Goal: Task Accomplishment & Management: Manage account settings

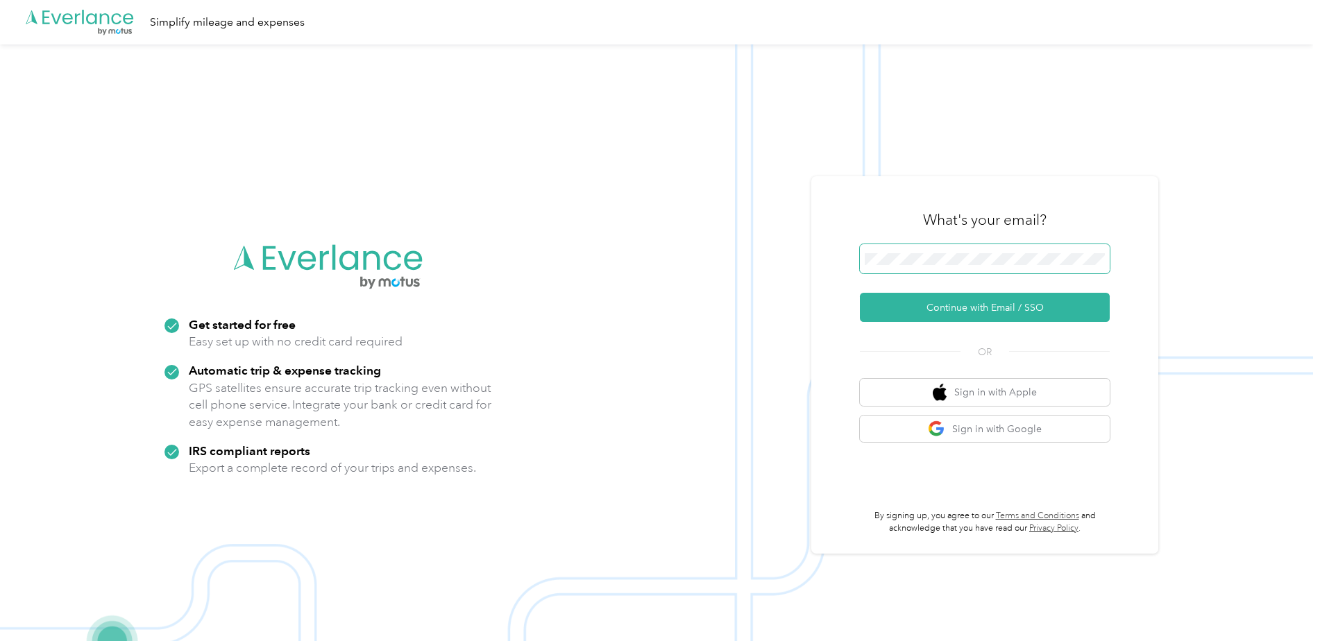
click at [925, 267] on span at bounding box center [985, 258] width 250 height 29
click at [914, 312] on button "Continue with Email / SSO" at bounding box center [985, 307] width 250 height 29
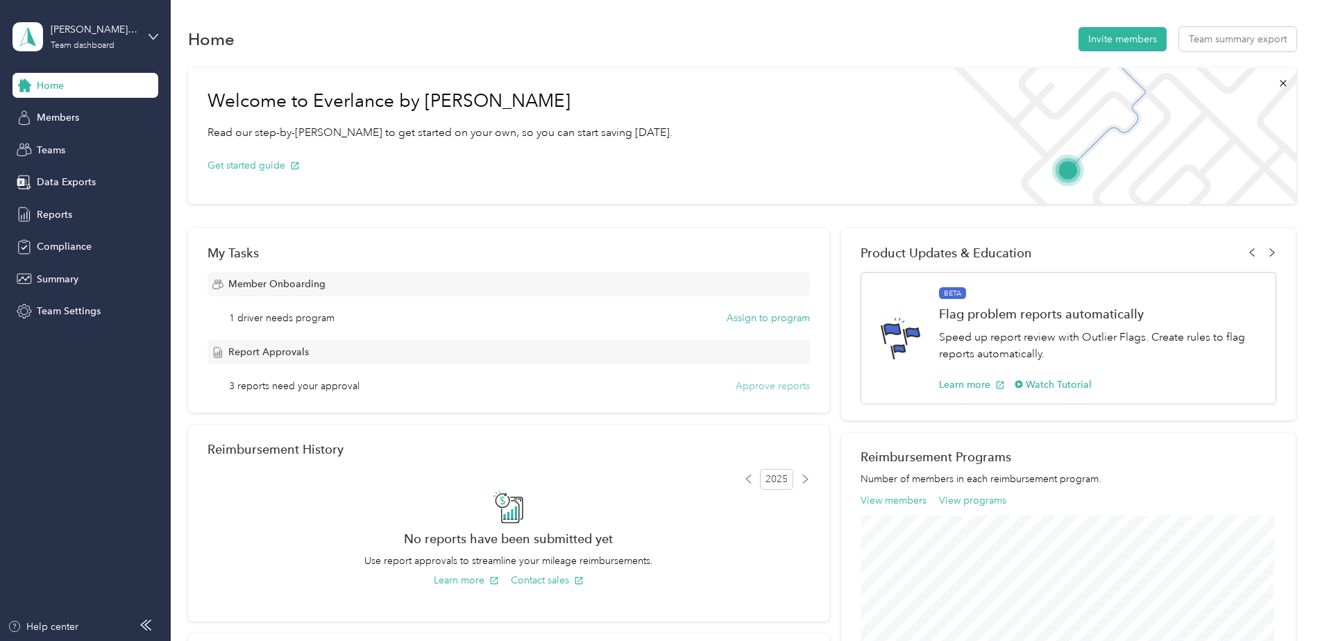
click at [779, 385] on button "Approve reports" at bounding box center [773, 386] width 74 height 15
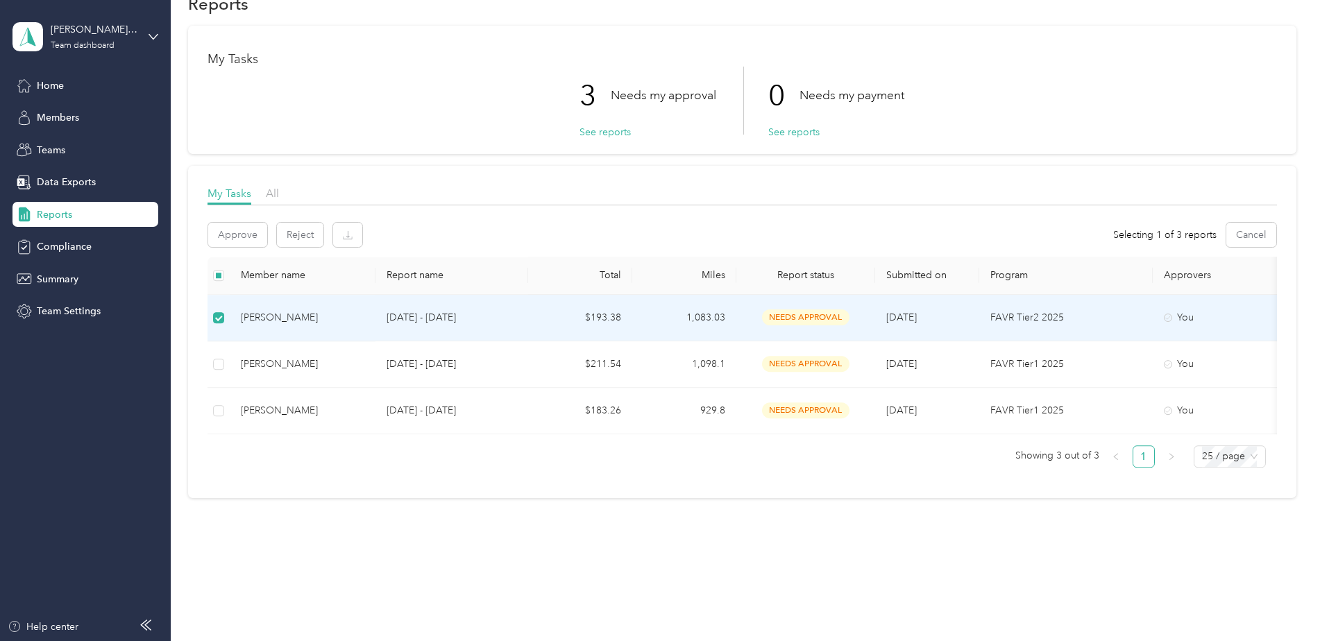
scroll to position [46, 0]
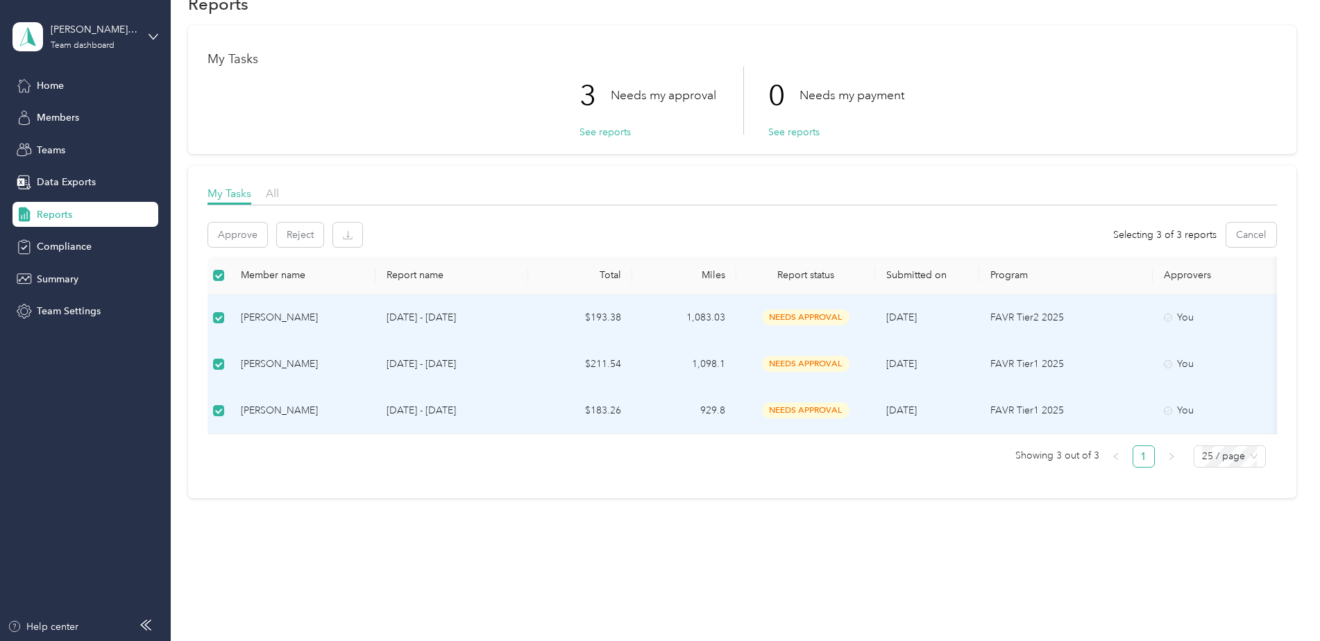
click at [428, 310] on p "[DATE] - [DATE]" at bounding box center [452, 317] width 131 height 15
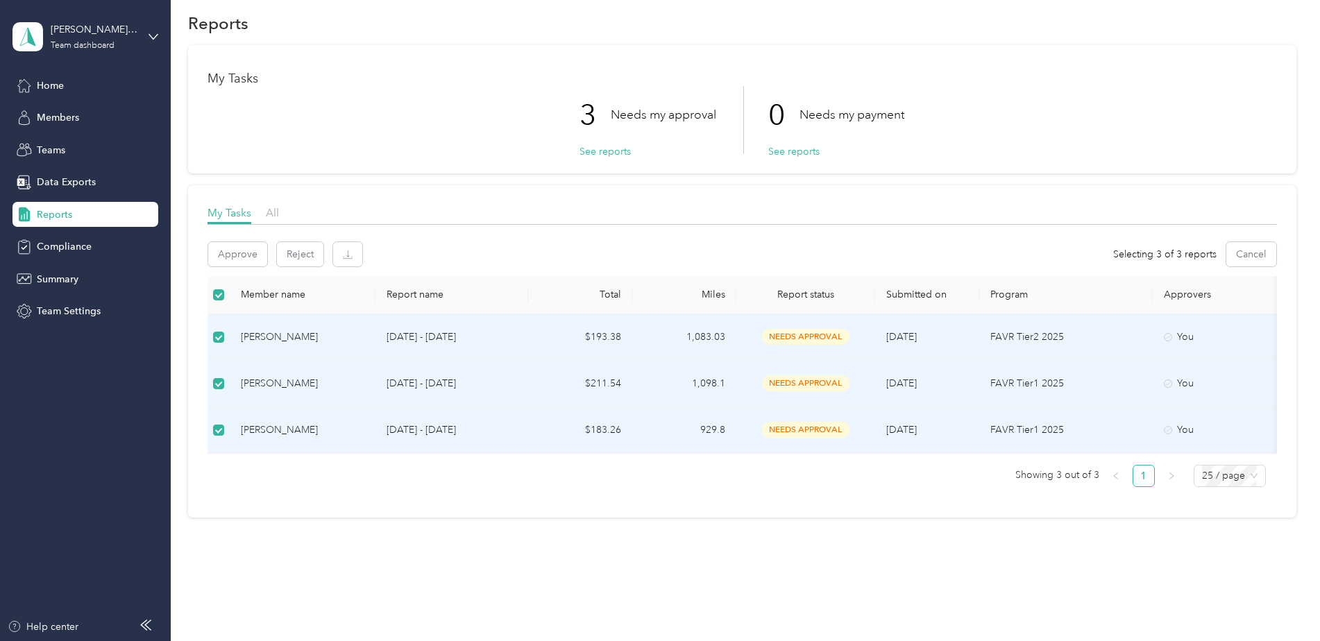
scroll to position [0, 0]
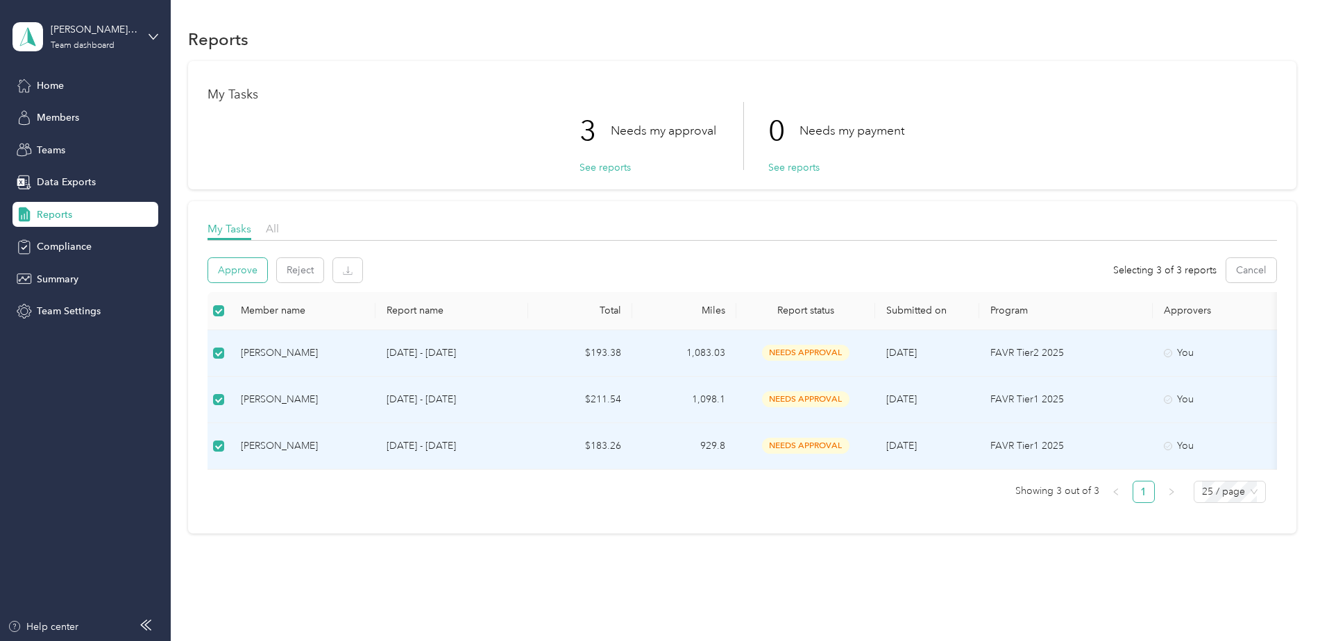
click at [237, 269] on button "Approve" at bounding box center [237, 270] width 59 height 24
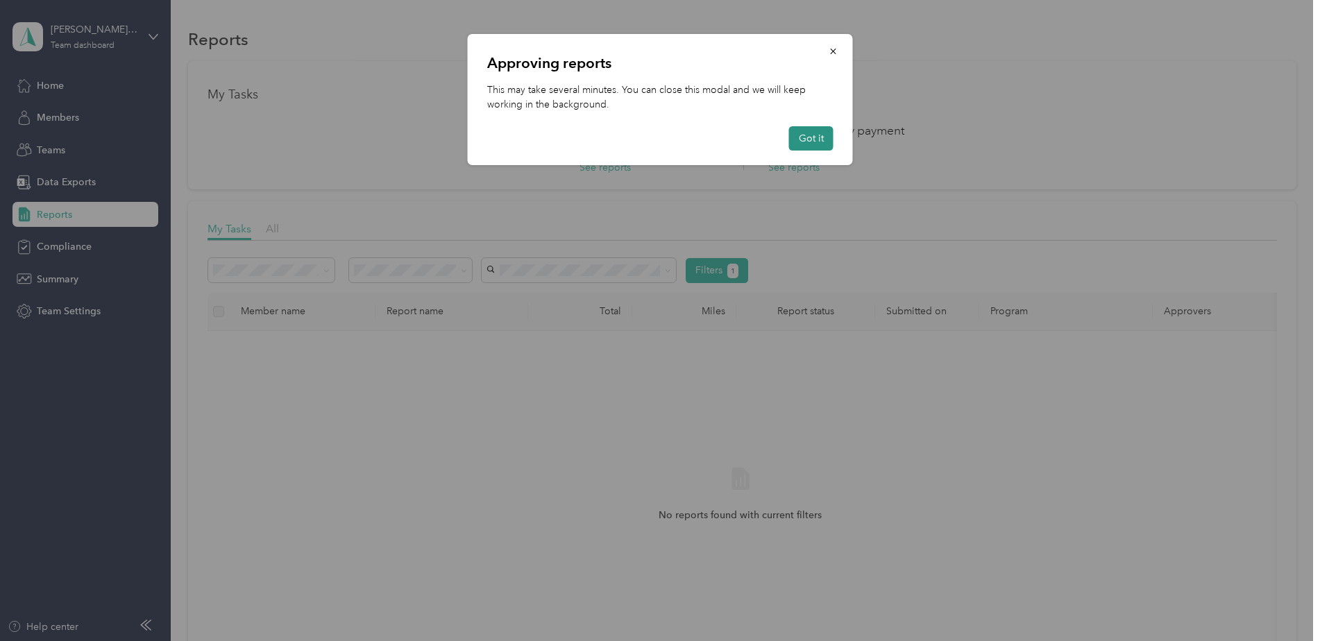
click at [816, 142] on button "Got it" at bounding box center [811, 138] width 44 height 24
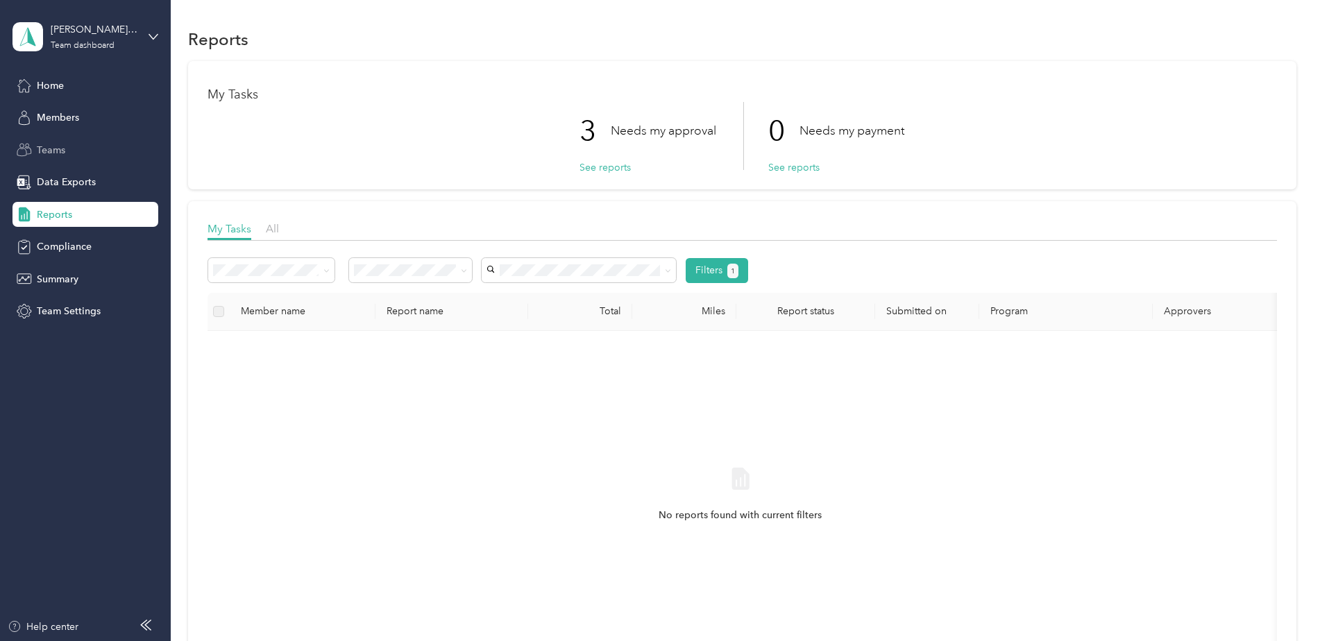
click at [56, 145] on span "Teams" at bounding box center [51, 150] width 28 height 15
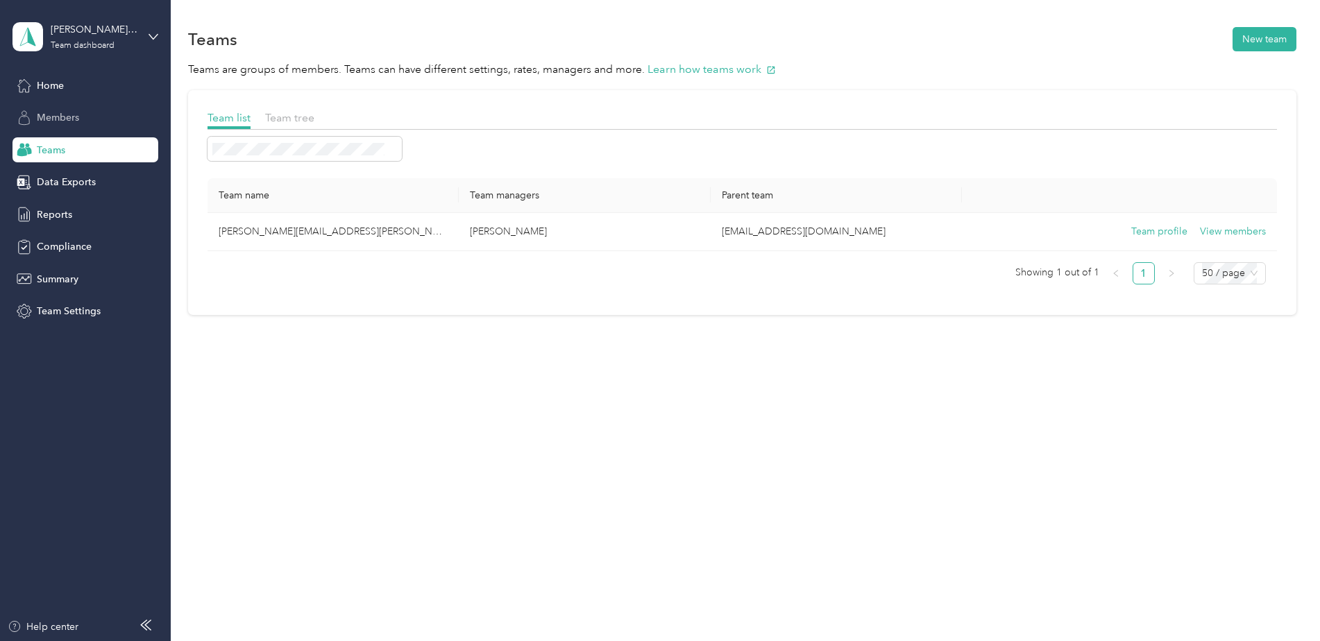
click at [60, 122] on span "Members" at bounding box center [58, 117] width 42 height 15
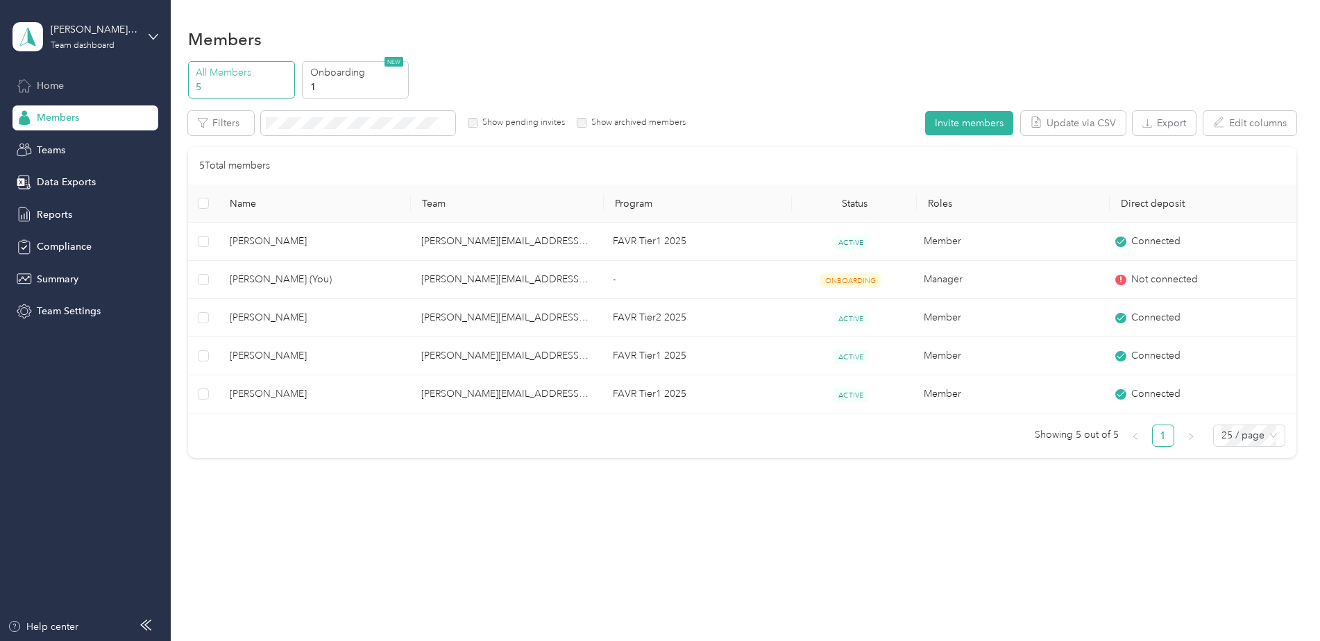
click at [58, 89] on span "Home" at bounding box center [50, 85] width 27 height 15
